Goal: Information Seeking & Learning: Learn about a topic

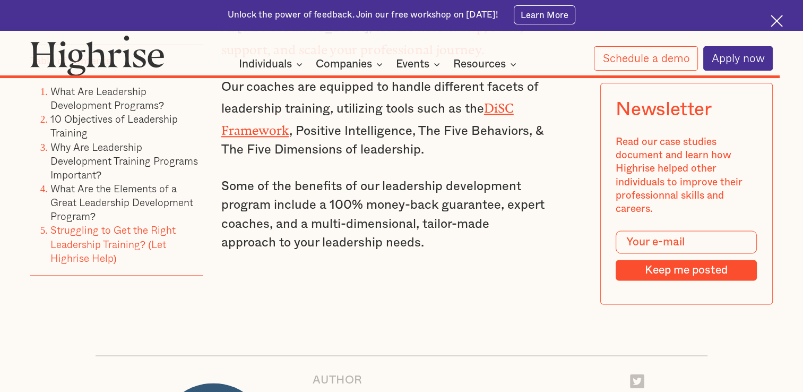
scroll to position [9344, 0]
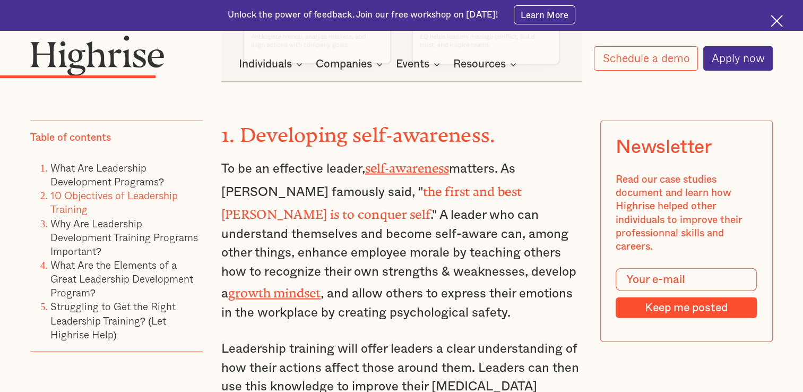
scroll to position [2330, 0]
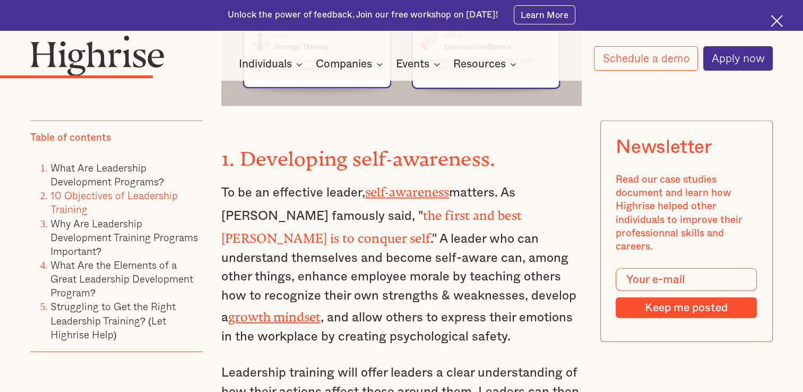
click at [567, 180] on p "To be an effective leader, self-awareness matters. As Plato famously said, " th…" at bounding box center [401, 263] width 361 height 166
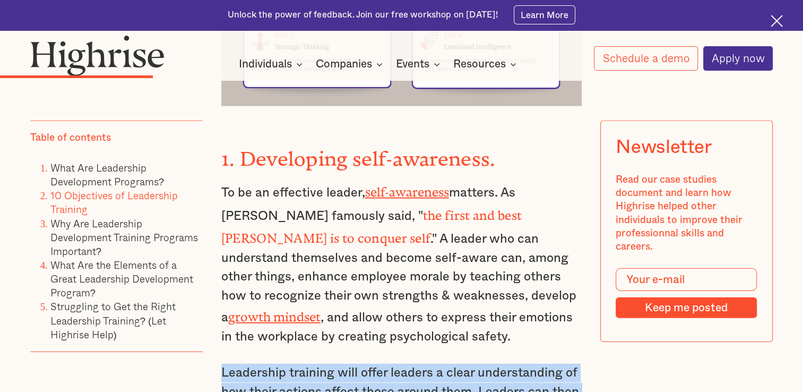
drag, startPoint x: 221, startPoint y: 319, endPoint x: 359, endPoint y: 377, distance: 150.1
copy p "Leadership training will offer leaders a clear understanding of how their actio…"
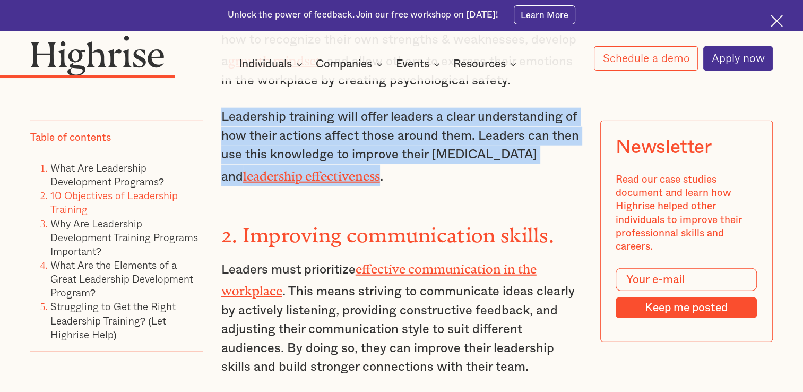
scroll to position [2634, 0]
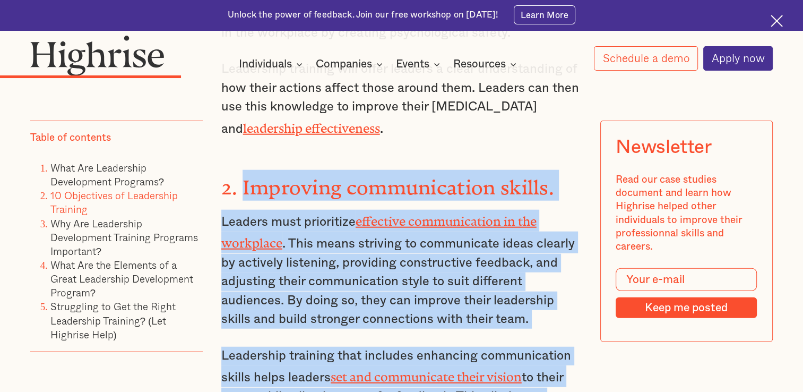
drag, startPoint x: 240, startPoint y: 125, endPoint x: 553, endPoint y: 345, distance: 382.2
copy div "Improving communication skills. Leaders must prioritize effective communication…"
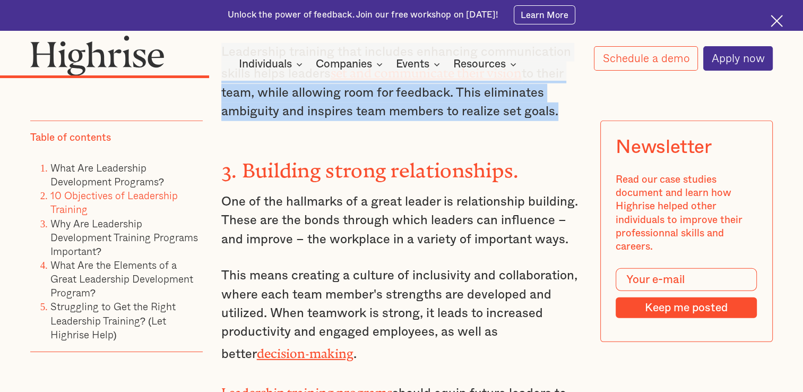
scroll to position [2926, 0]
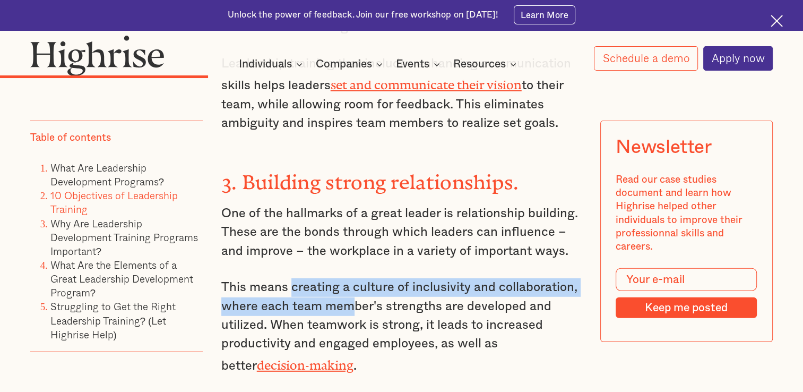
drag, startPoint x: 289, startPoint y: 215, endPoint x: 348, endPoint y: 244, distance: 65.5
click at [348, 278] on p "This means creating a culture of inclusivity and collaboration, where each team…" at bounding box center [401, 326] width 361 height 97
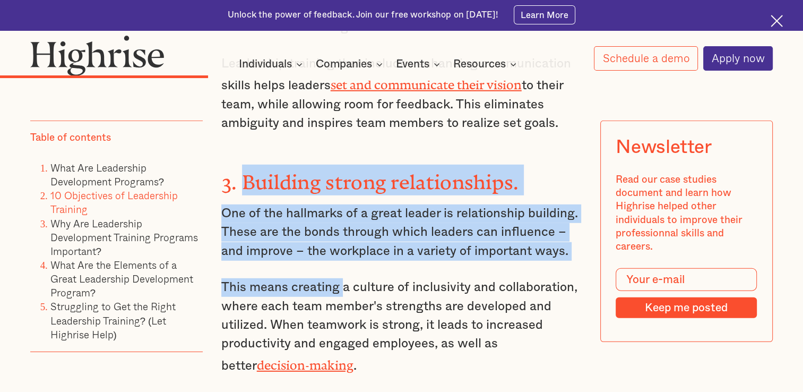
drag, startPoint x: 243, startPoint y: 109, endPoint x: 341, endPoint y: 213, distance: 143.1
drag, startPoint x: 341, startPoint y: 213, endPoint x: 255, endPoint y: 184, distance: 91.5
click at [255, 204] on p "One of the hallmarks of a great leader is relationship building. These are the …" at bounding box center [401, 232] width 361 height 56
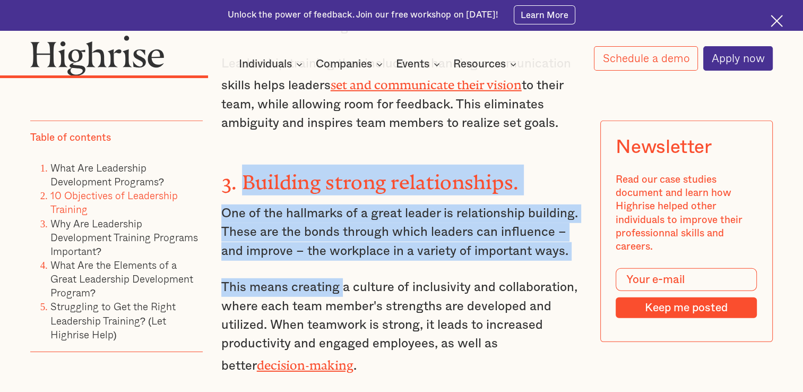
copy div "ne of the hallmarks of a great leader is relationship building. These are the b…"
click at [319, 204] on p "One of the hallmarks of a great leader is relationship building. These are the …" at bounding box center [401, 232] width 361 height 56
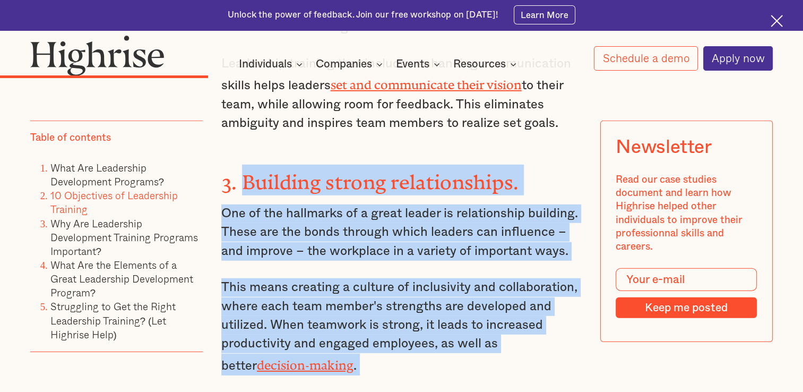
drag, startPoint x: 239, startPoint y: 107, endPoint x: 293, endPoint y: 366, distance: 264.6
copy div "Building strong relationships. One of the hallmarks of a great leader is relati…"
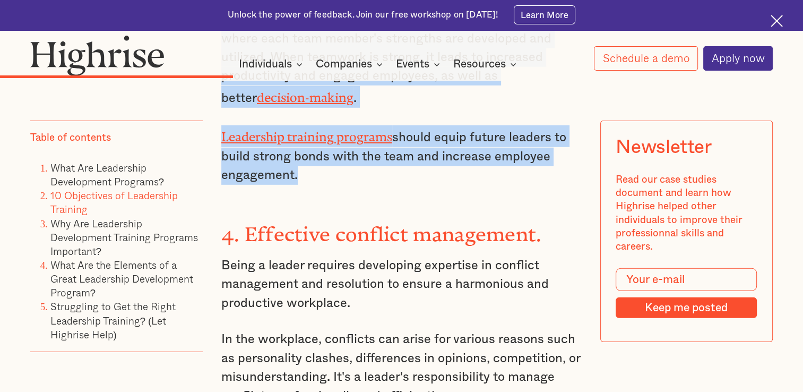
scroll to position [3257, 0]
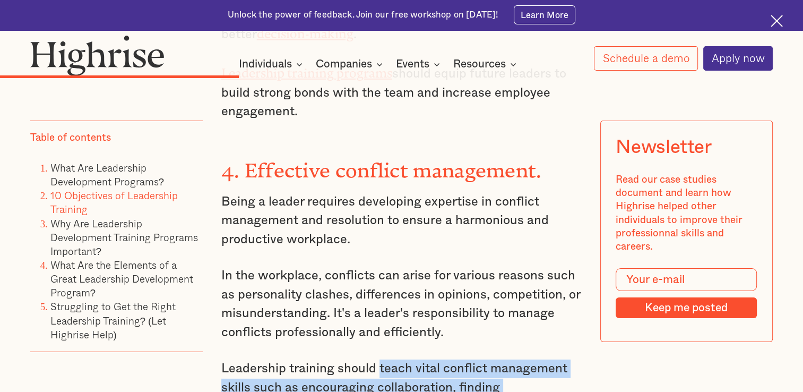
drag, startPoint x: 378, startPoint y: 287, endPoint x: 300, endPoint y: 347, distance: 98.3
click at [300, 359] on p "Leadership training should teach vital conflict management skills such as encou…" at bounding box center [401, 398] width 361 height 79
copy p "teach vital conflict management skills such as encouraging collaboration, findi…"
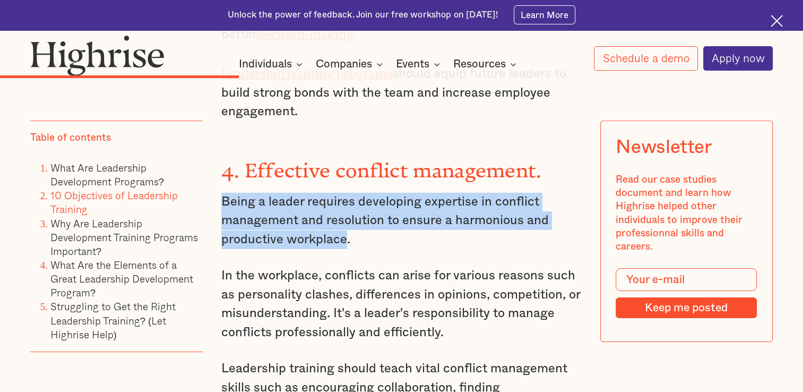
drag, startPoint x: 343, startPoint y: 158, endPoint x: 219, endPoint y: 123, distance: 129.6
copy p "Being a leader requires developing expertise in conflict management and resolut…"
